Goal: Task Accomplishment & Management: Manage account settings

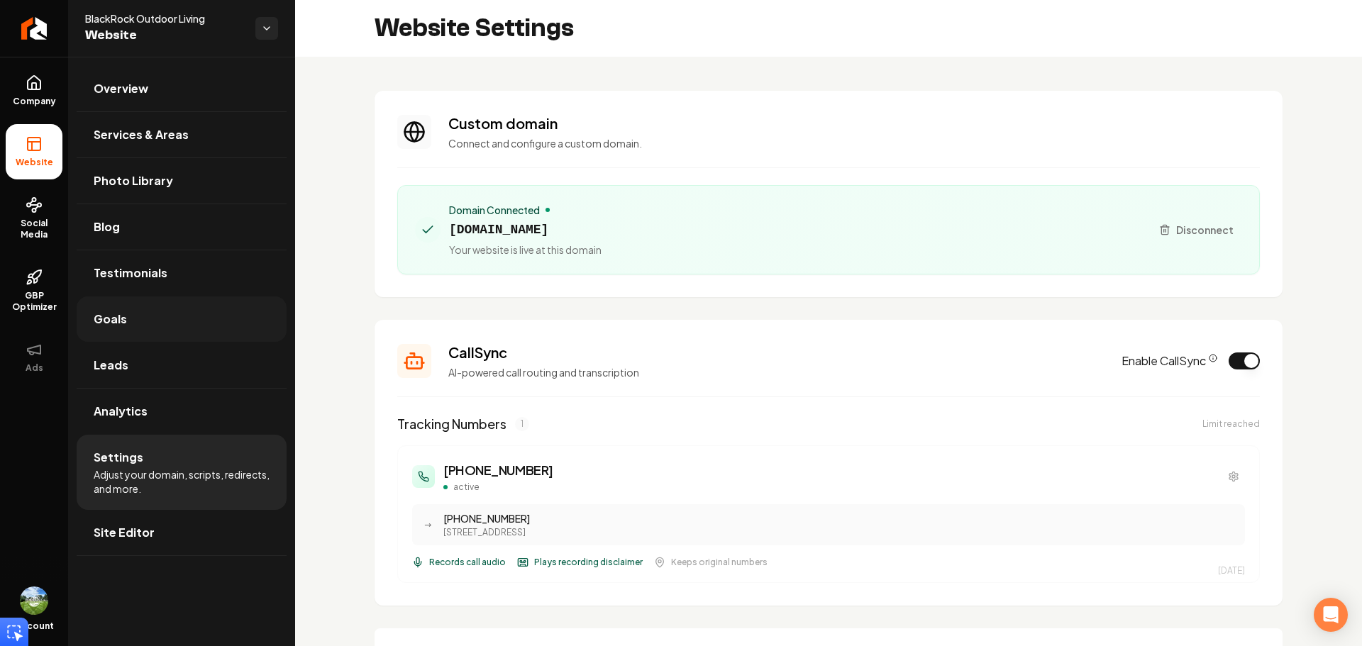
click at [135, 314] on link "Goals" at bounding box center [182, 318] width 210 height 45
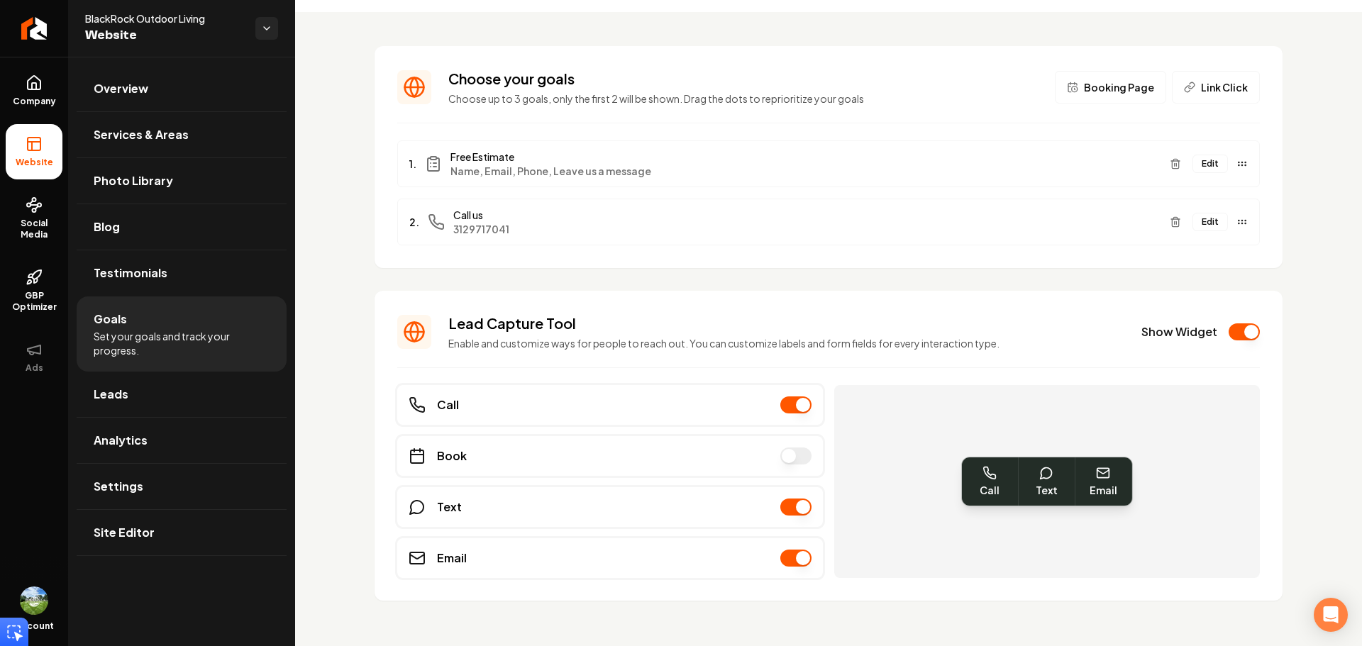
scroll to position [56, 0]
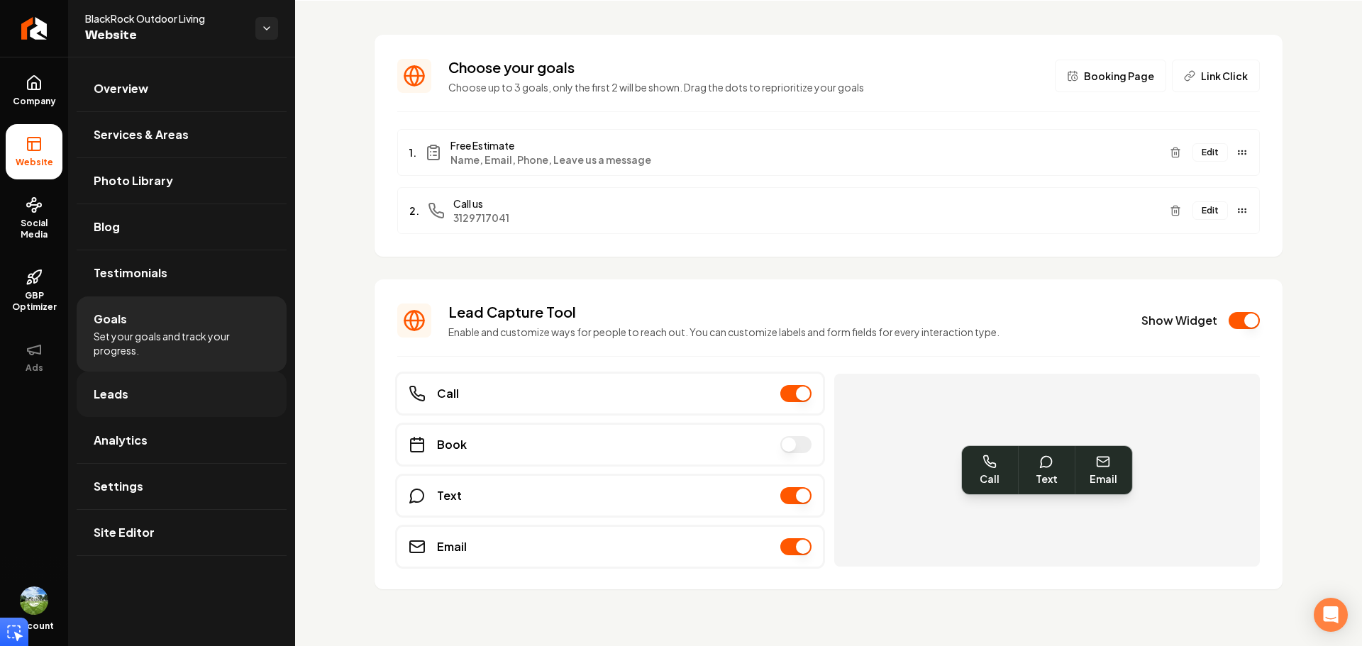
click at [204, 381] on link "Leads" at bounding box center [182, 394] width 210 height 45
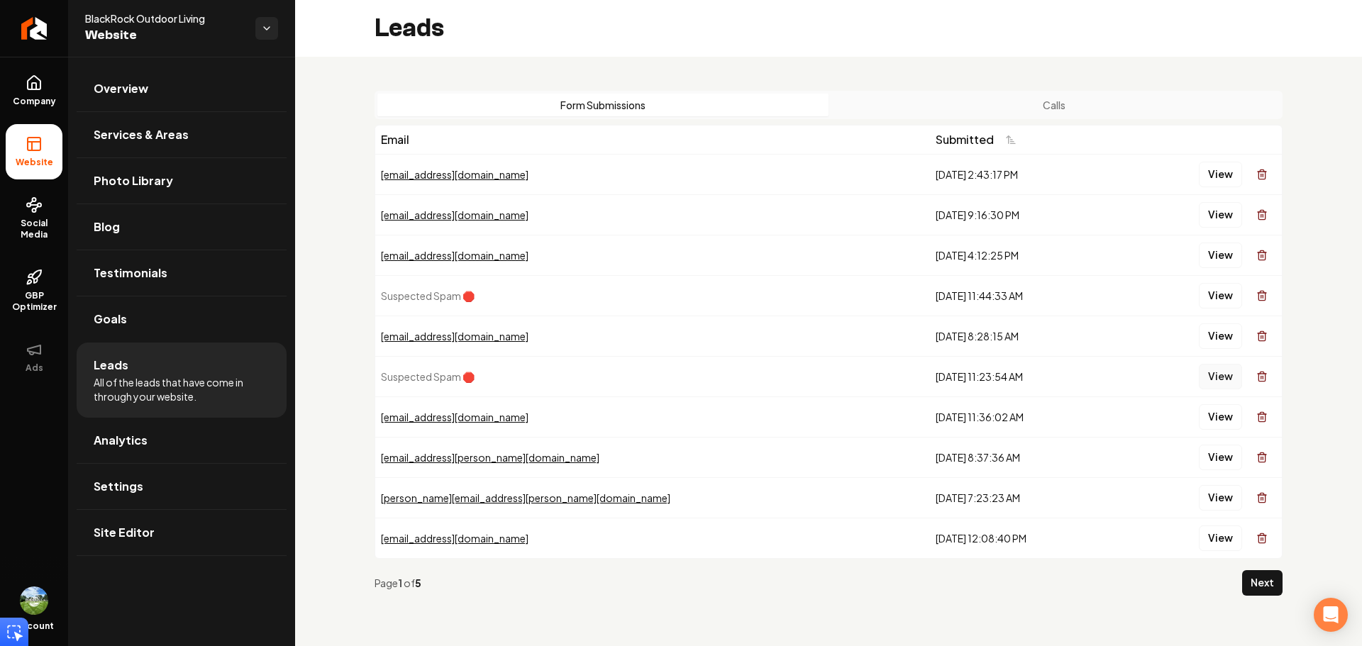
click at [1223, 381] on button "View" at bounding box center [1220, 377] width 43 height 26
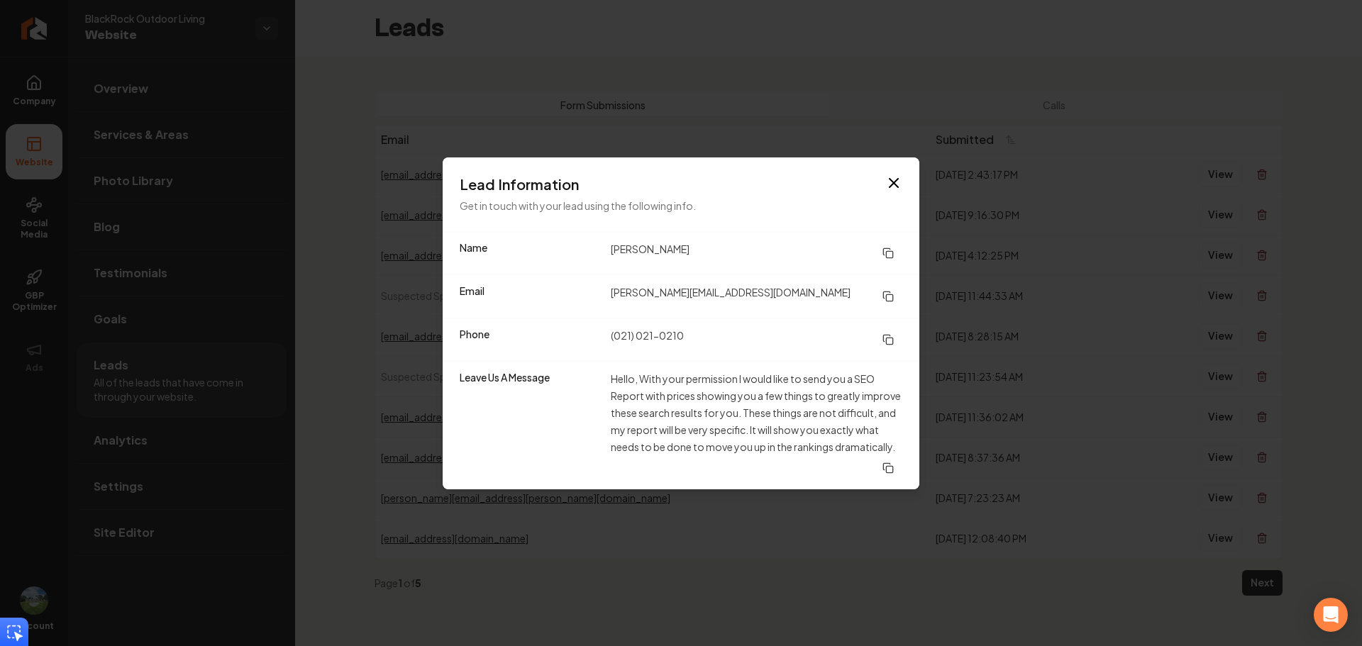
click at [906, 176] on div "Lead Information Get in touch with your lead using the following info." at bounding box center [681, 194] width 477 height 74
click at [901, 184] on icon "button" at bounding box center [893, 182] width 17 height 17
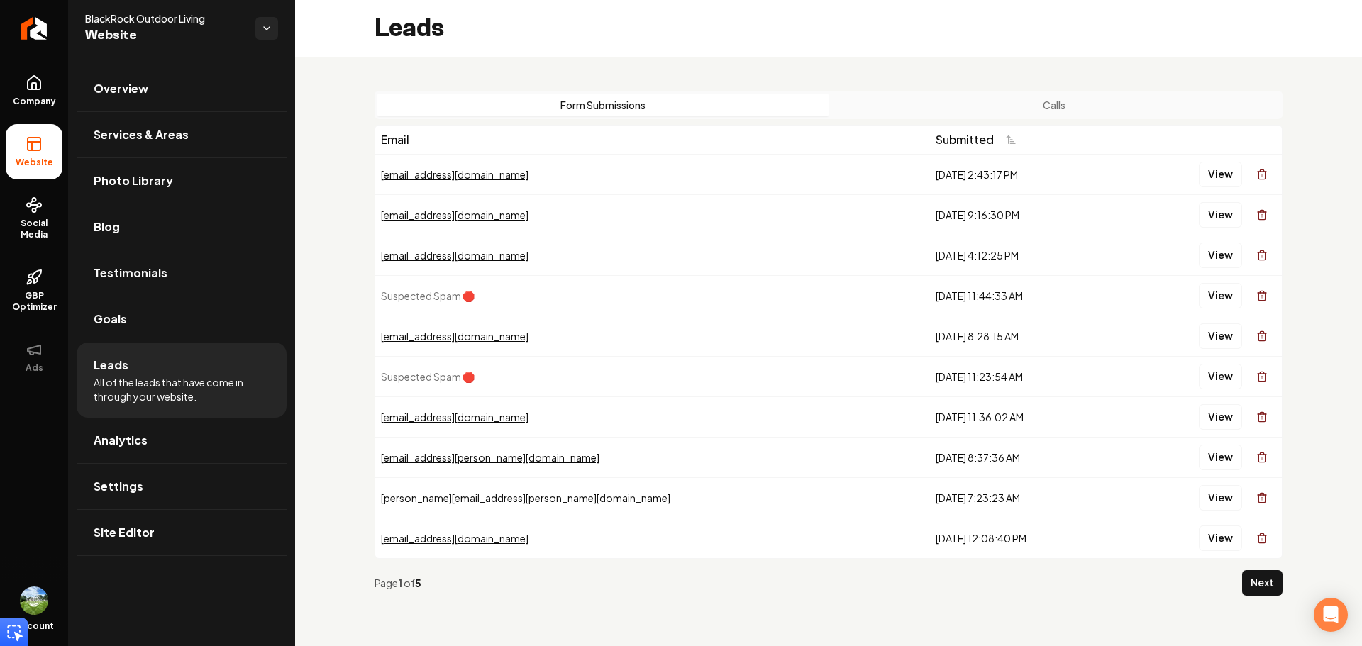
click at [1019, 105] on button "Calls" at bounding box center [1053, 105] width 451 height 23
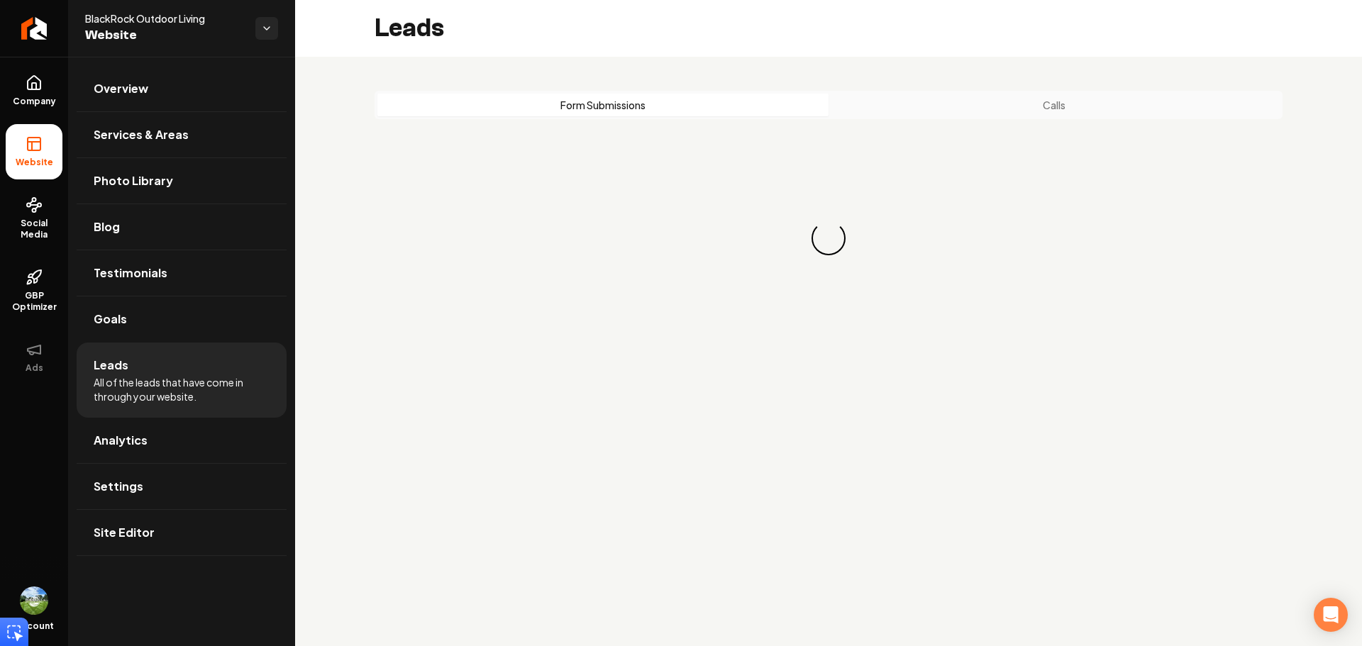
click at [597, 101] on button "Form Submissions" at bounding box center [602, 105] width 451 height 23
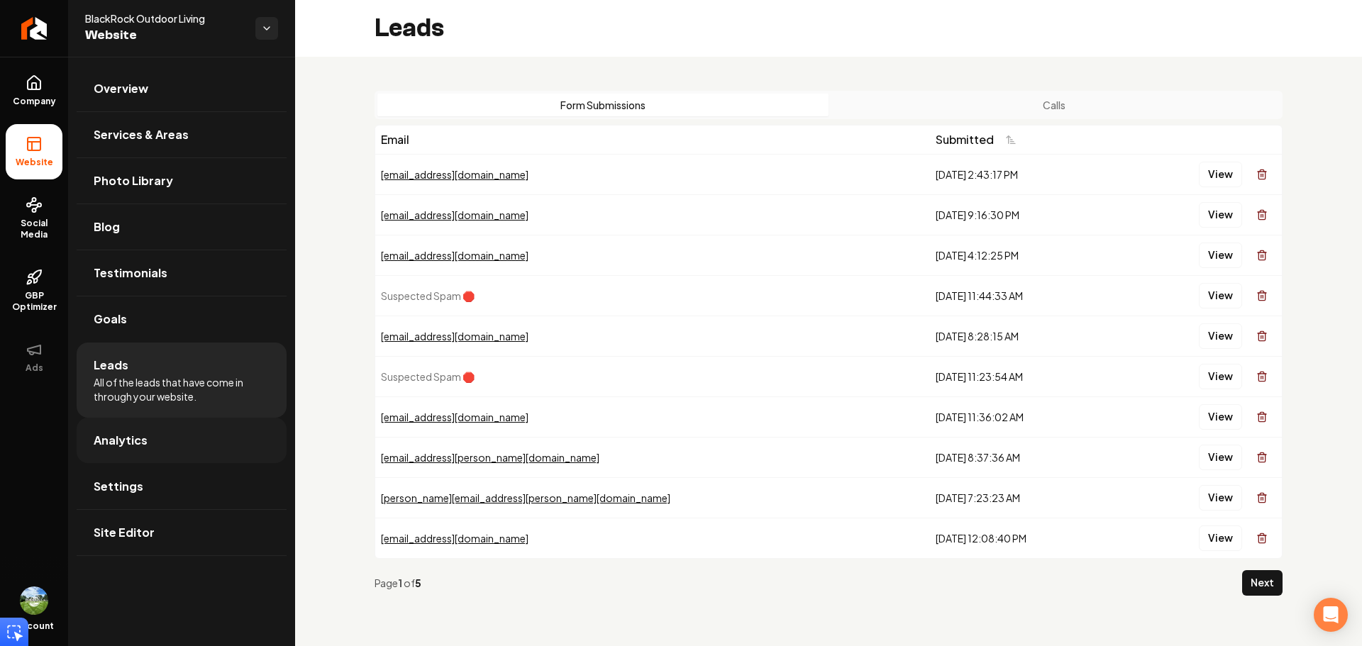
click at [135, 447] on span "Analytics" at bounding box center [121, 440] width 54 height 17
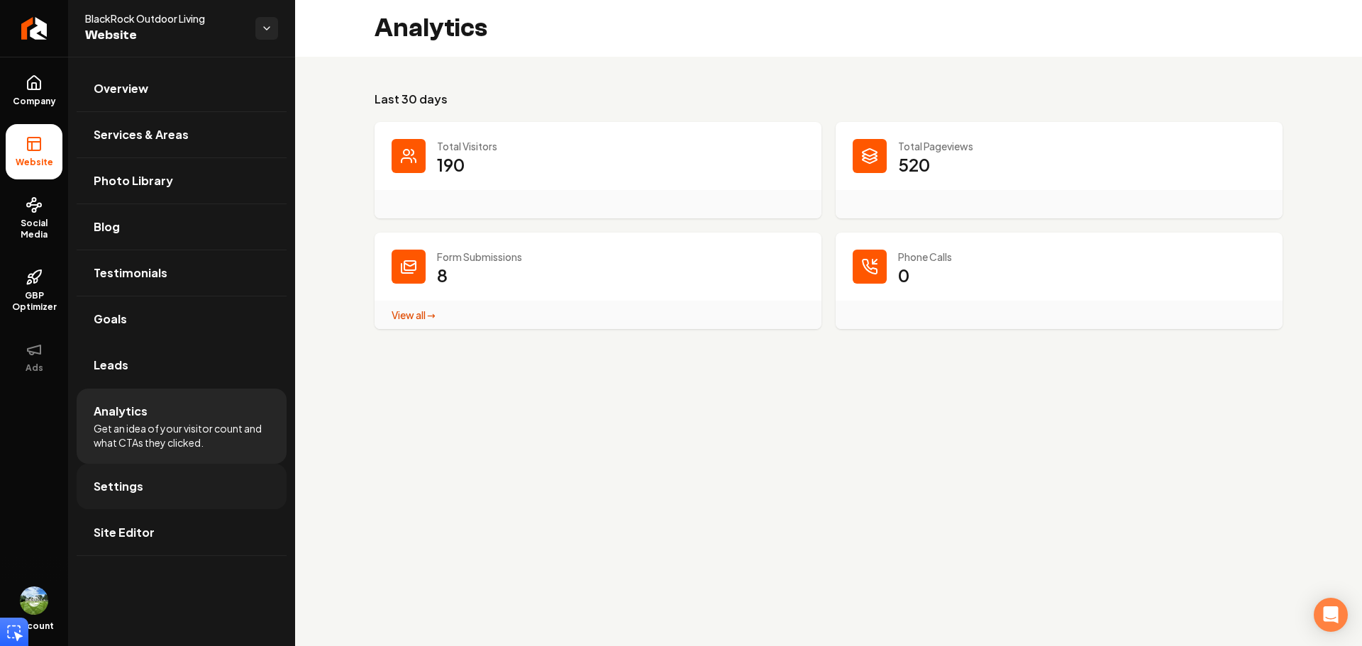
click at [180, 500] on link "Settings" at bounding box center [182, 486] width 210 height 45
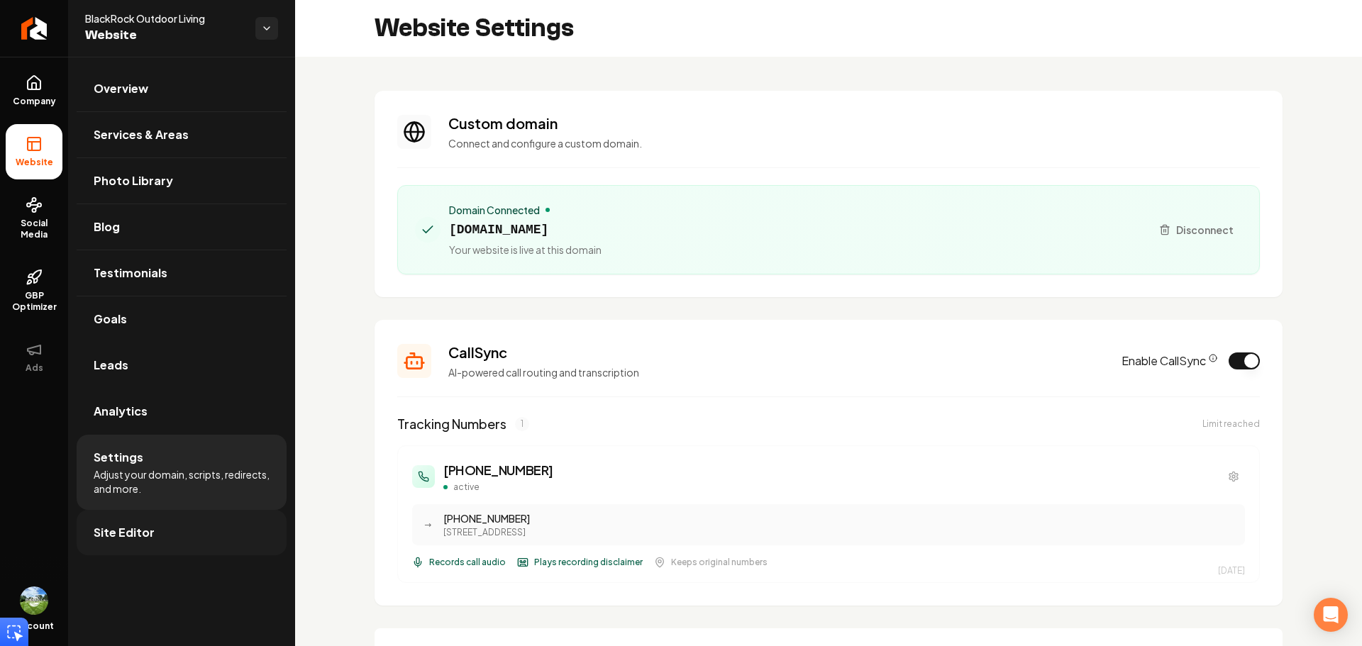
click at [171, 529] on link "Site Editor" at bounding box center [182, 532] width 210 height 45
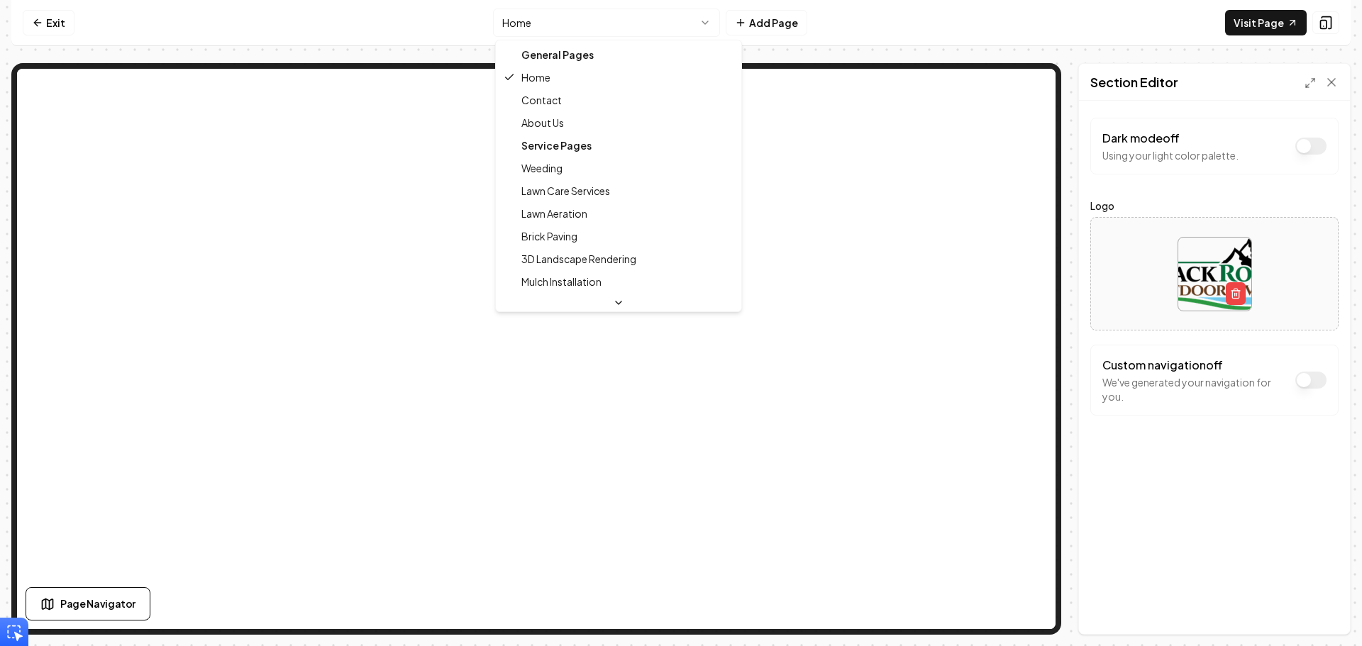
click at [627, 34] on html "Computer Required This feature is only available on a computer. Please switch t…" at bounding box center [681, 323] width 1362 height 646
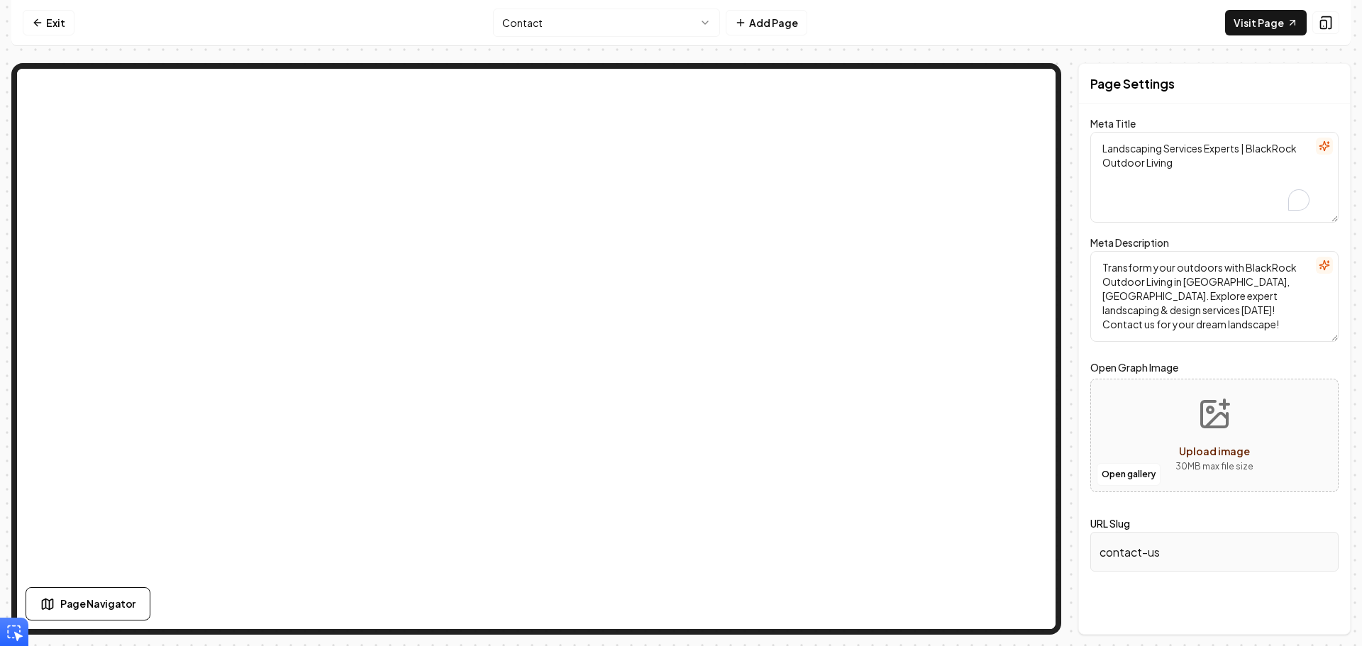
click at [1228, 183] on textarea "Landscaping Services Experts | BlackRock Outdoor Living" at bounding box center [1214, 177] width 248 height 91
drag, startPoint x: 1235, startPoint y: 162, endPoint x: 1254, endPoint y: 142, distance: 27.6
click at [1254, 142] on textarea "Landscaping Services Experts | BlackRock Outdoor Living" at bounding box center [1214, 177] width 248 height 91
type textarea "Landscaping Services Experts | [GEOGRAPHIC_DATA], [GEOGRAPHIC_DATA]"
click at [1314, 609] on button "Save" at bounding box center [1318, 610] width 42 height 26
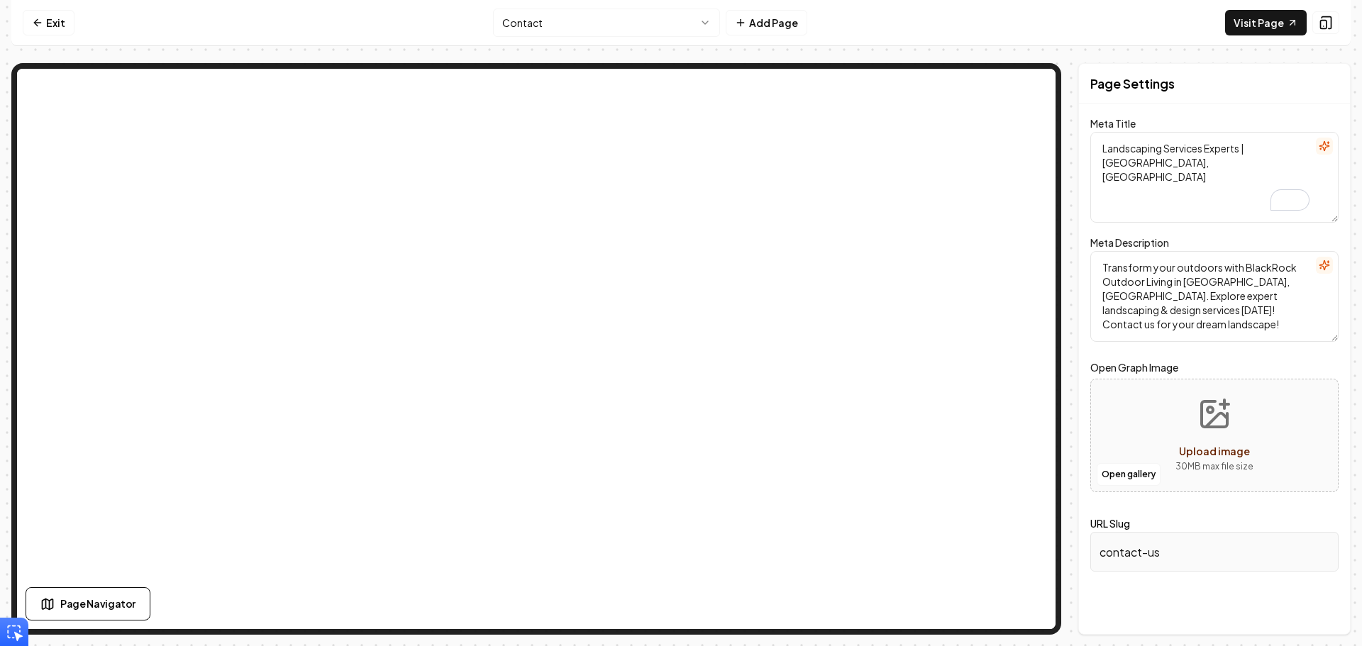
click at [539, 18] on html "Computer Required This feature is only available on a computer. Please switch t…" at bounding box center [681, 323] width 1362 height 646
click at [1253, 269] on textarea "Transform your outdoor space with expert landscaping and custom hardscapes at B…" at bounding box center [1214, 296] width 248 height 91
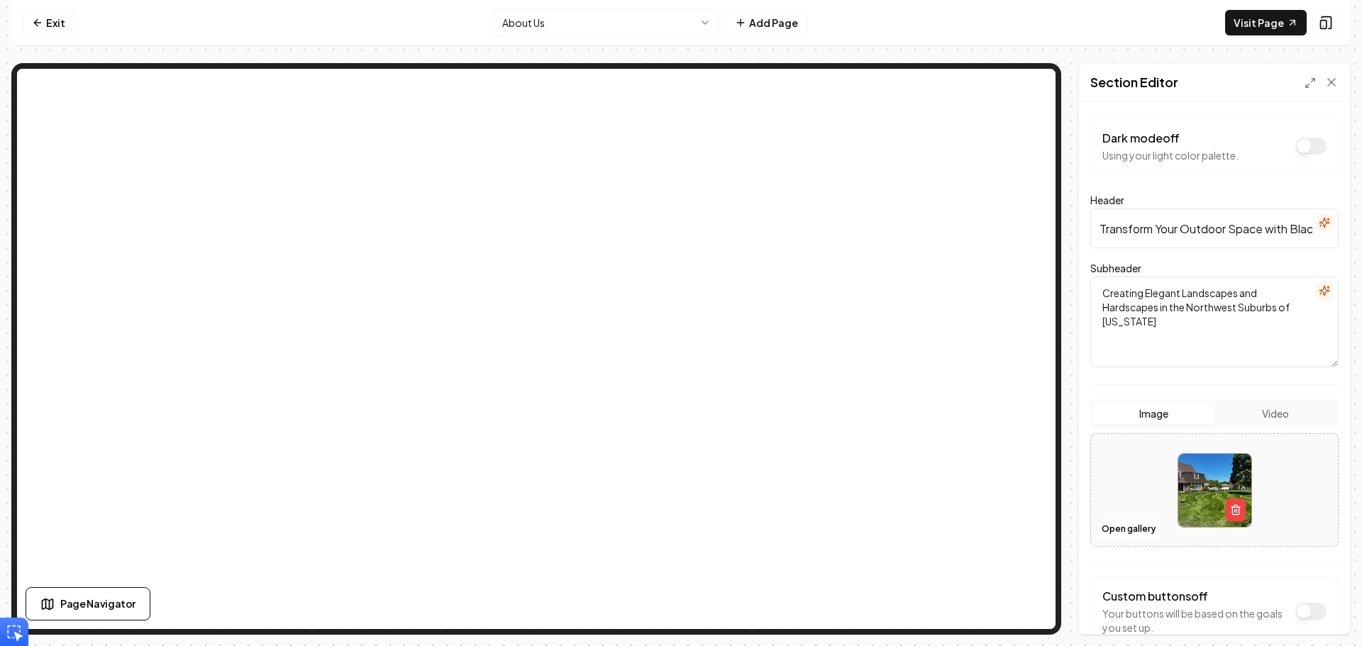
click at [1288, 240] on input "Transform Your Outdoor Space with BlackRock Outdoor Living" at bounding box center [1214, 229] width 248 height 40
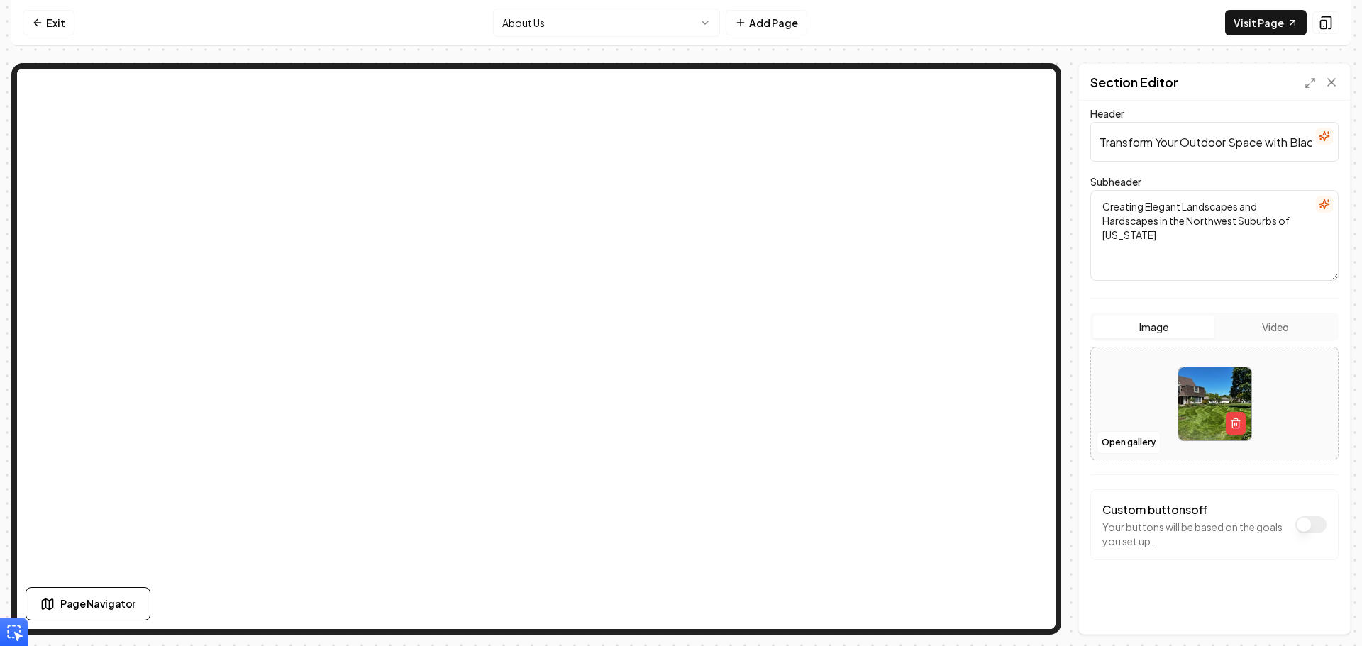
click at [1217, 391] on img at bounding box center [1214, 403] width 73 height 73
